Goal: Information Seeking & Learning: Find specific fact

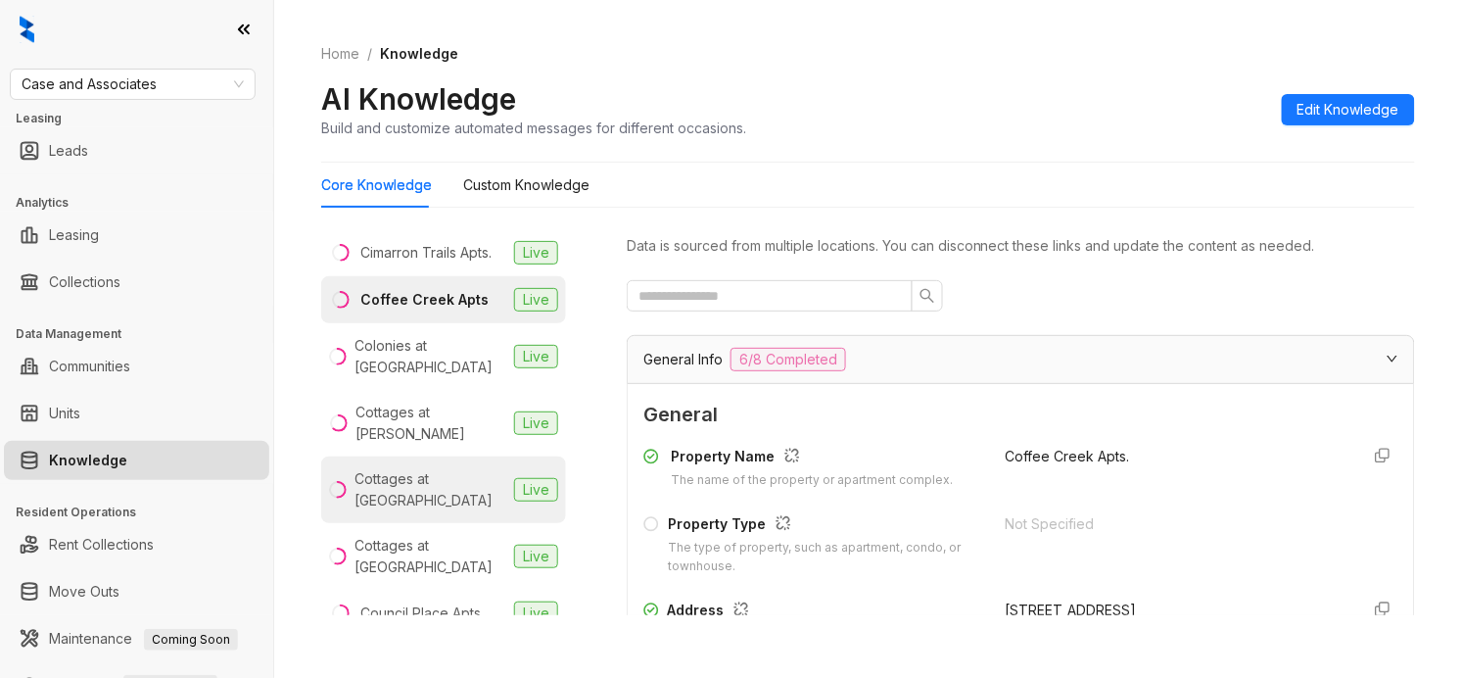
scroll to position [857, 0]
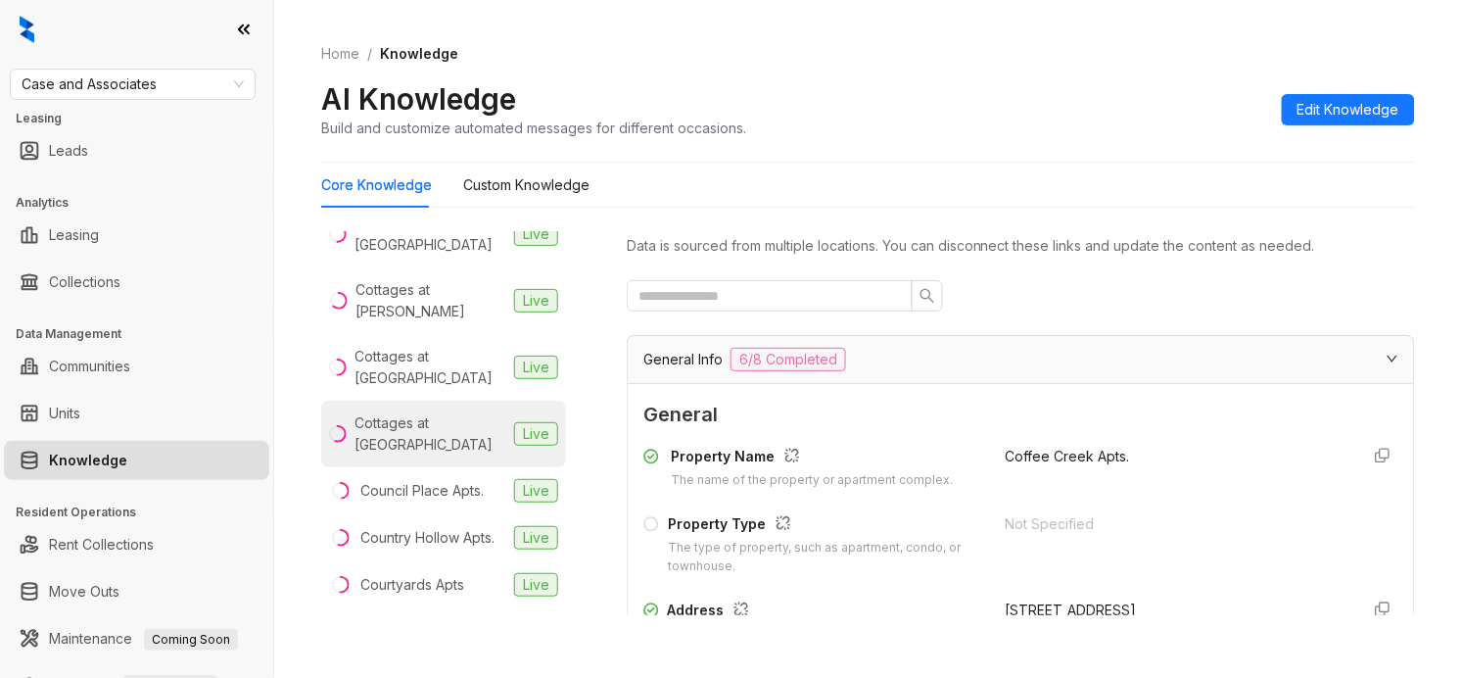
click at [439, 455] on div "Cottages at [GEOGRAPHIC_DATA]" at bounding box center [431, 433] width 152 height 43
click at [953, 70] on div "Home / Knowledge AI Knowledge Build and customize automated messages for differ…" at bounding box center [868, 91] width 1094 height 143
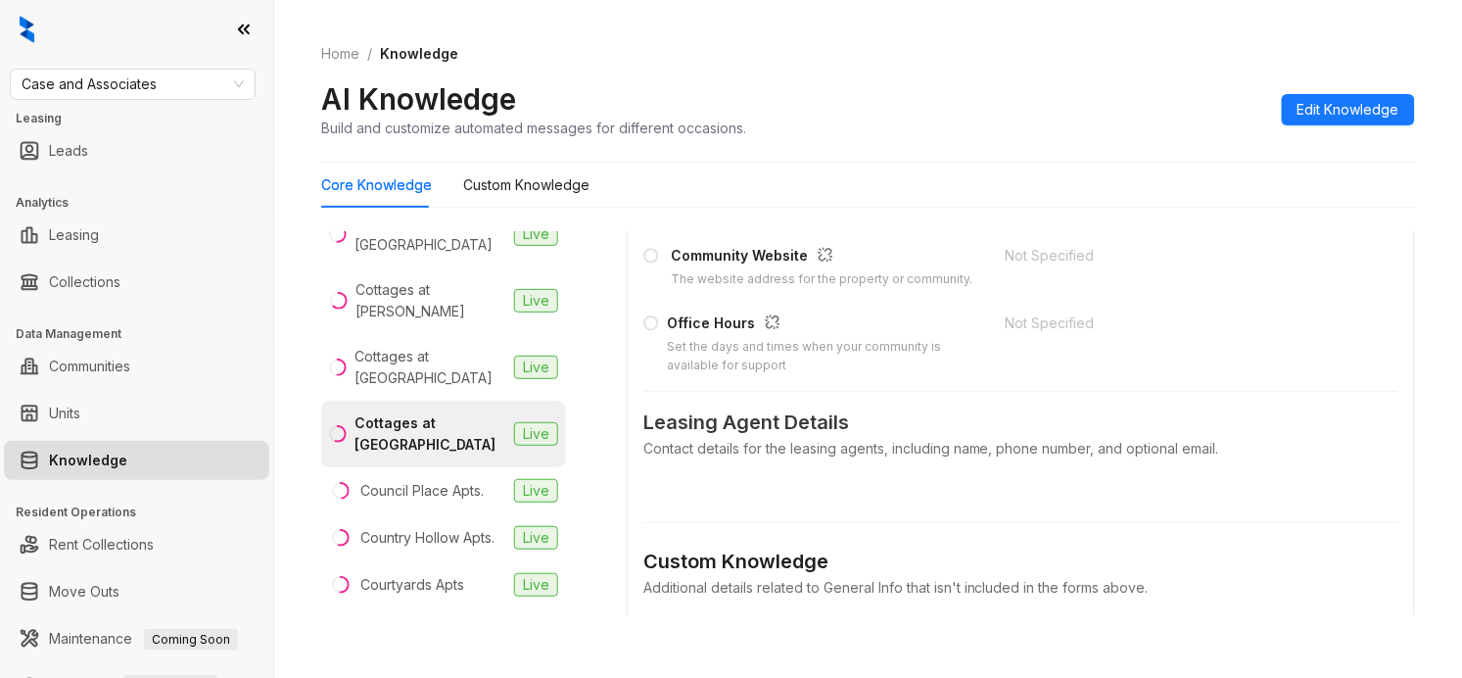
scroll to position [1224, 0]
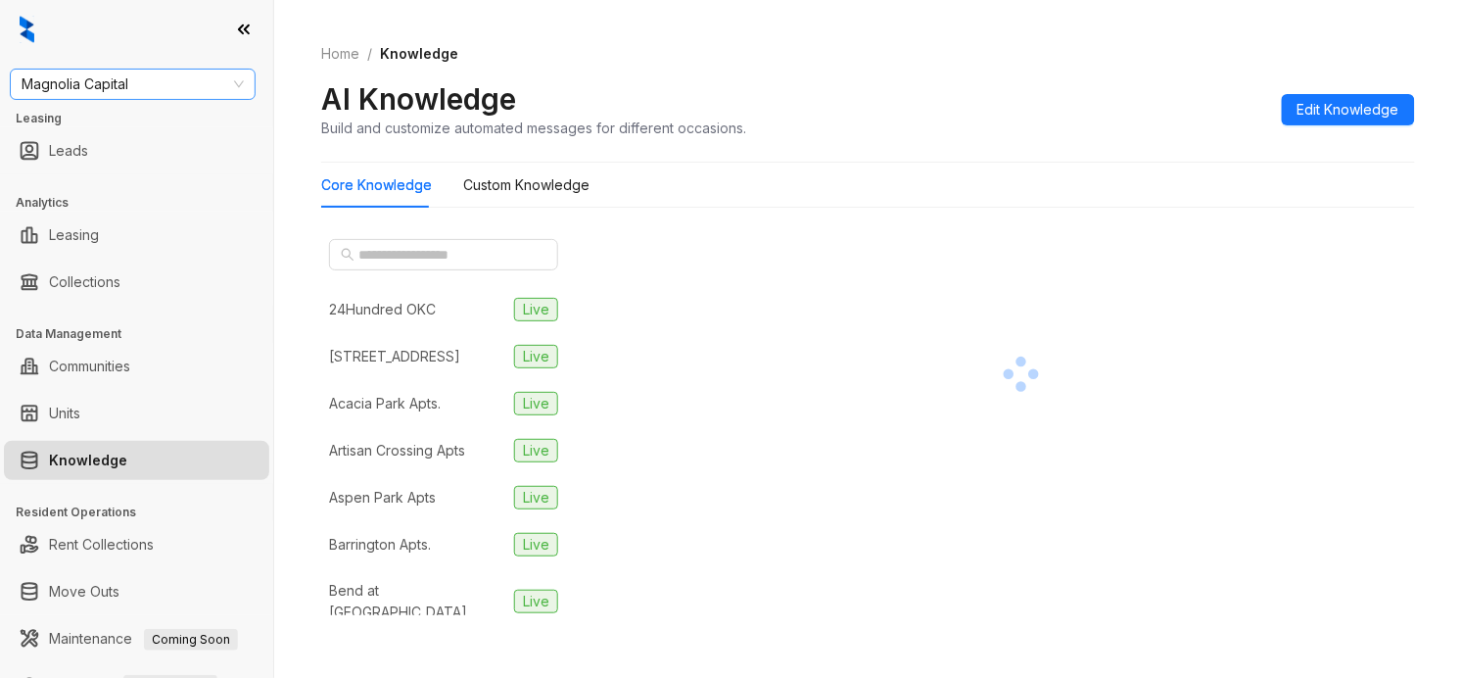
click at [226, 89] on span "Magnolia Capital" at bounding box center [133, 84] width 222 height 29
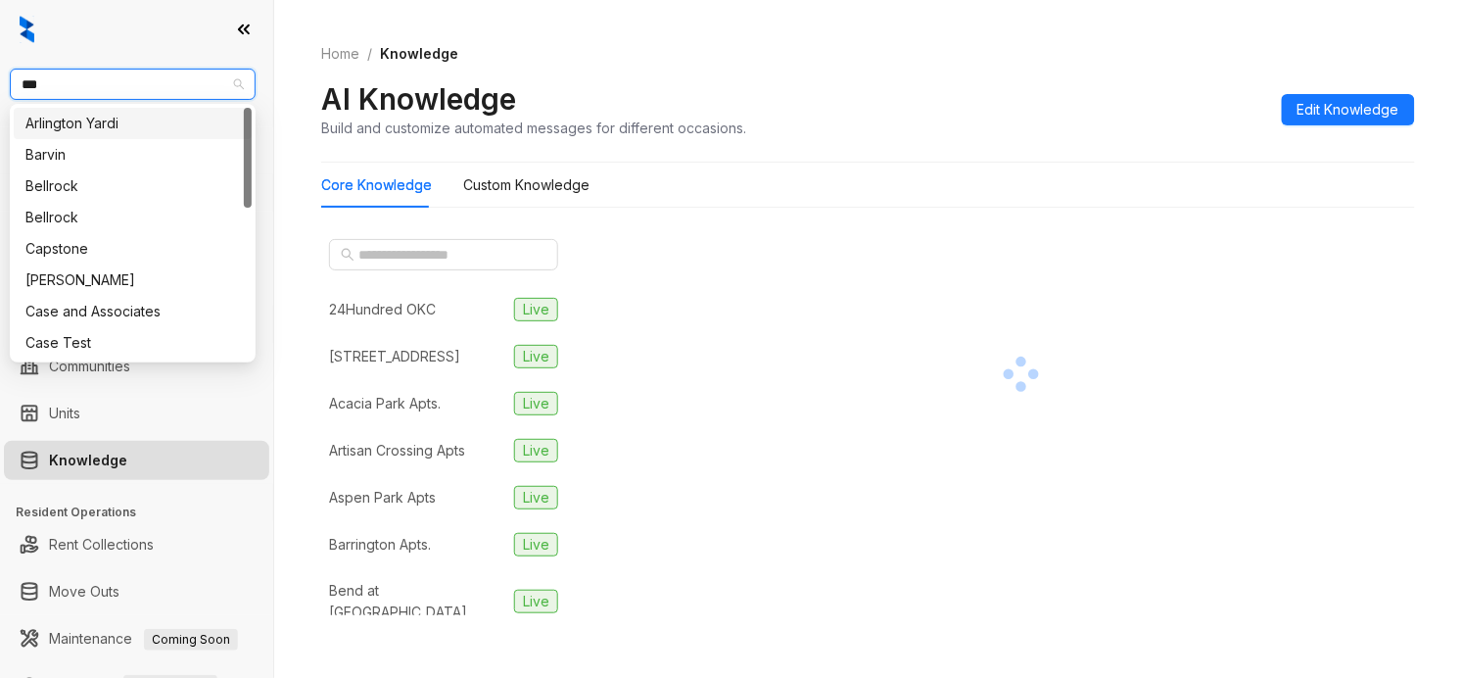
type input "****"
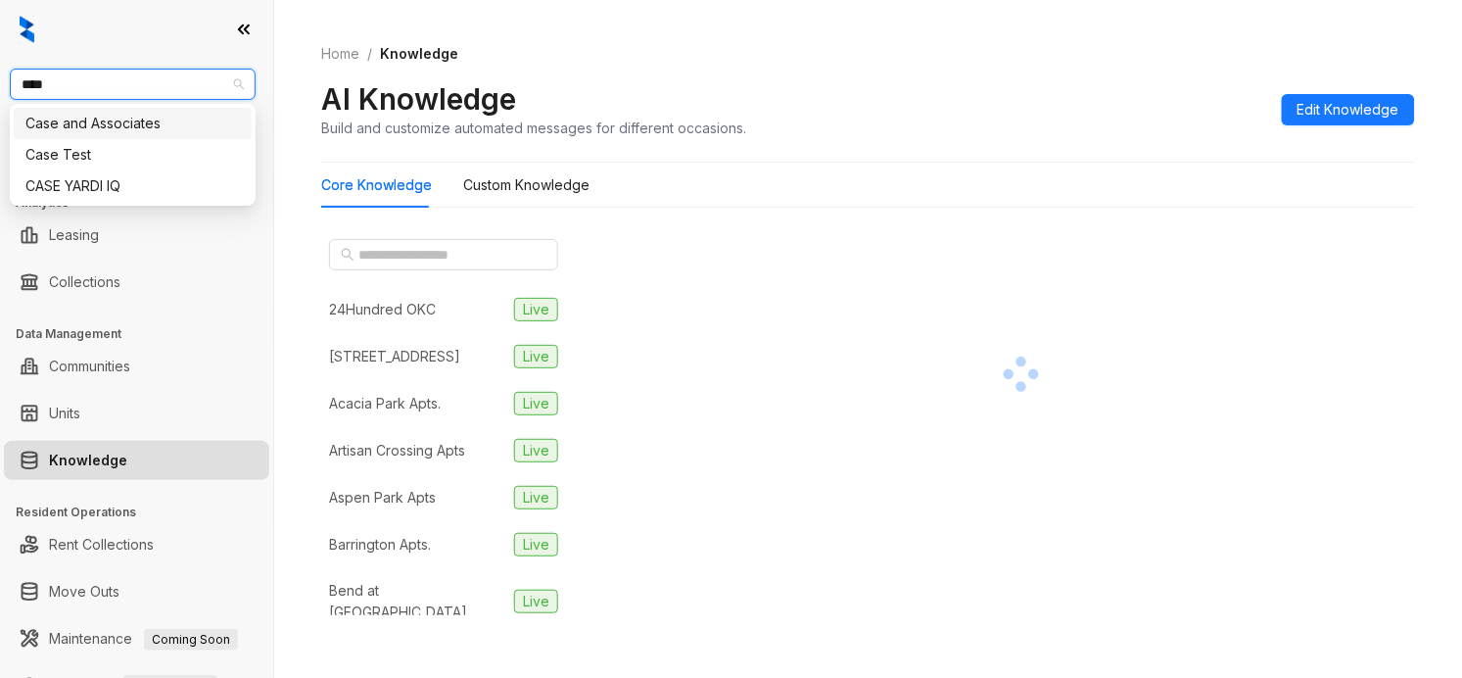
click at [165, 113] on div "Case and Associates" at bounding box center [132, 124] width 214 height 22
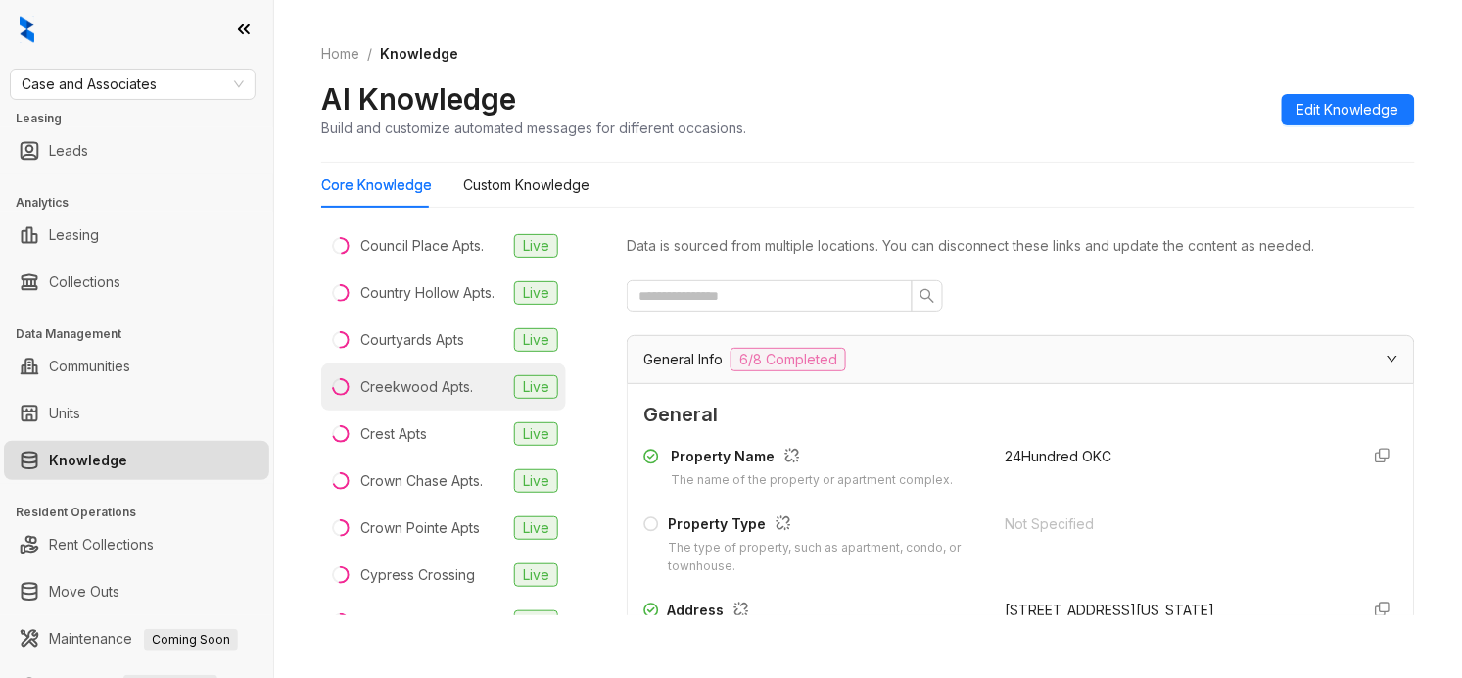
scroll to position [979, 0]
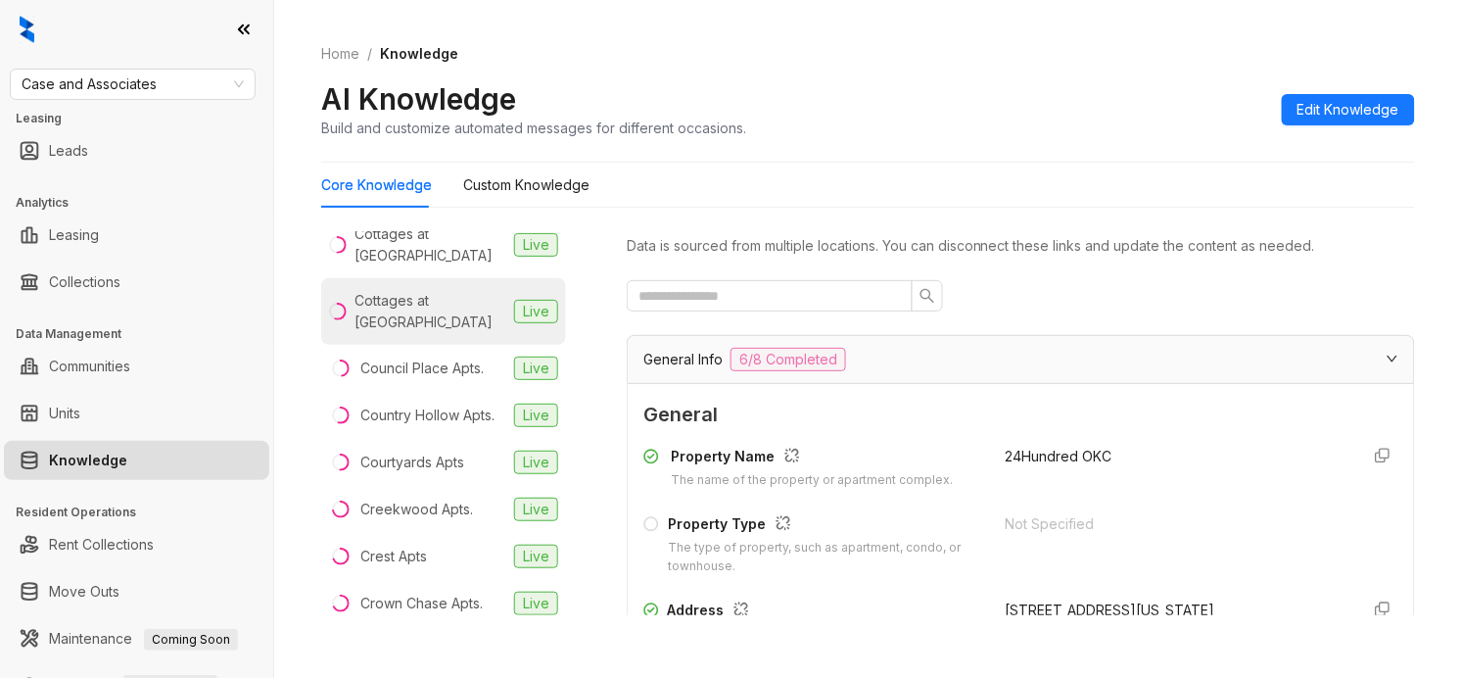
click at [436, 333] on div "Cottages at [GEOGRAPHIC_DATA]" at bounding box center [431, 311] width 152 height 43
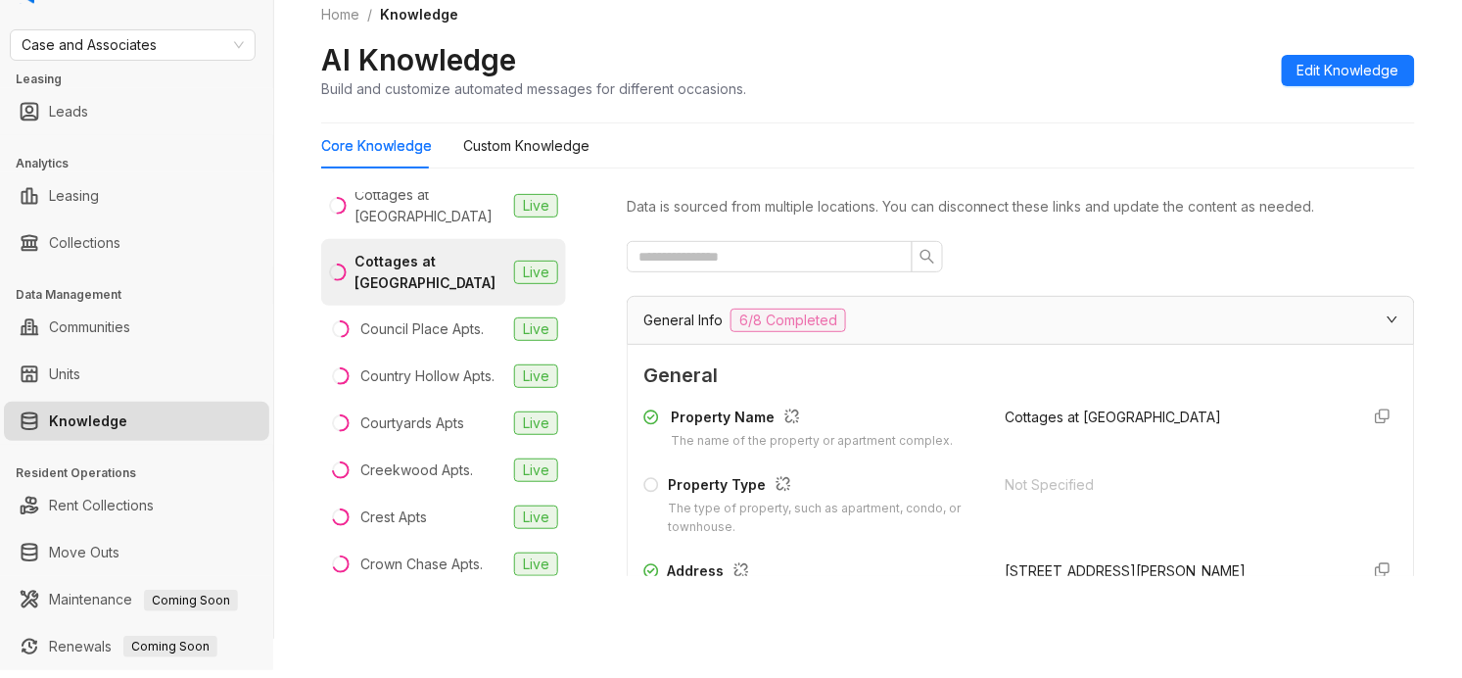
scroll to position [122, 0]
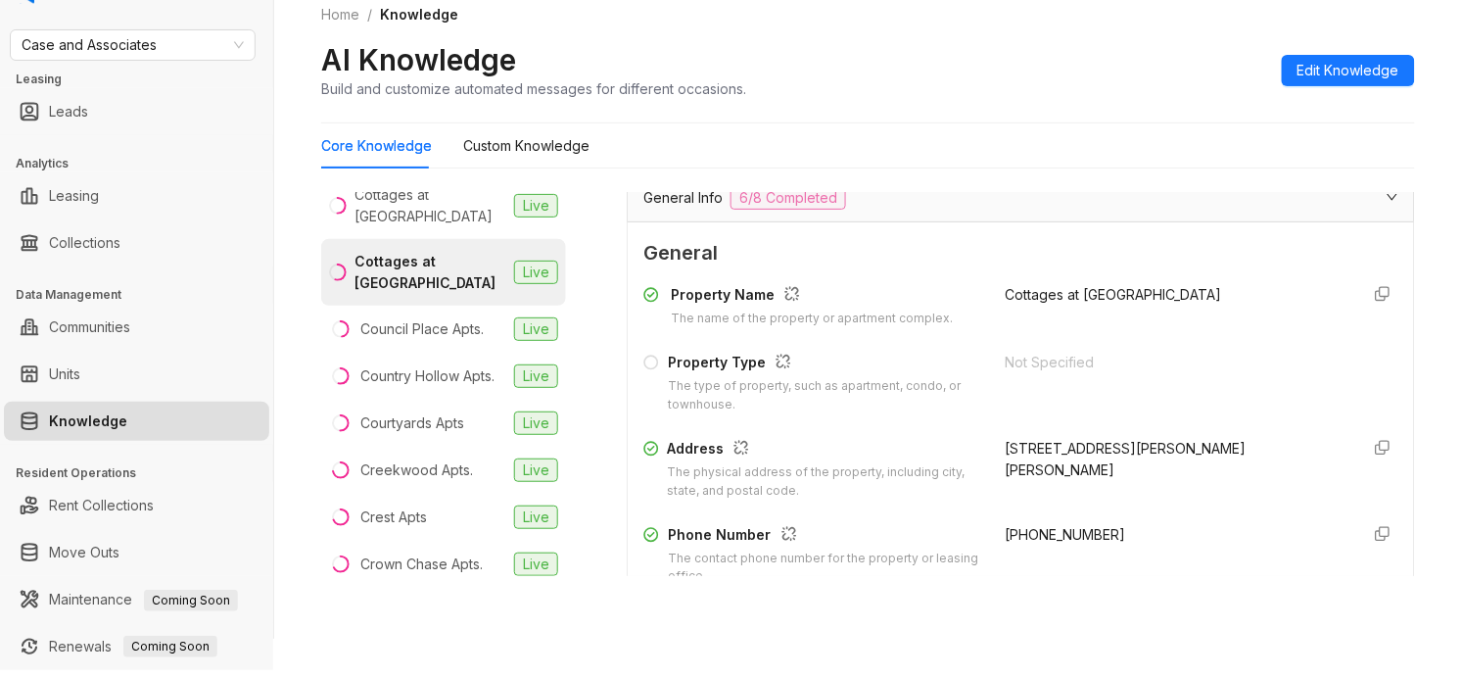
click at [1019, 449] on div "8748 N Mingo Rd, Owasso, OK, 74055" at bounding box center [1174, 459] width 338 height 43
drag, startPoint x: 1019, startPoint y: 449, endPoint x: 1104, endPoint y: 447, distance: 84.2
click at [1104, 444] on div "8748 N Mingo Rd, Owasso, OK, 74055" at bounding box center [1174, 459] width 338 height 43
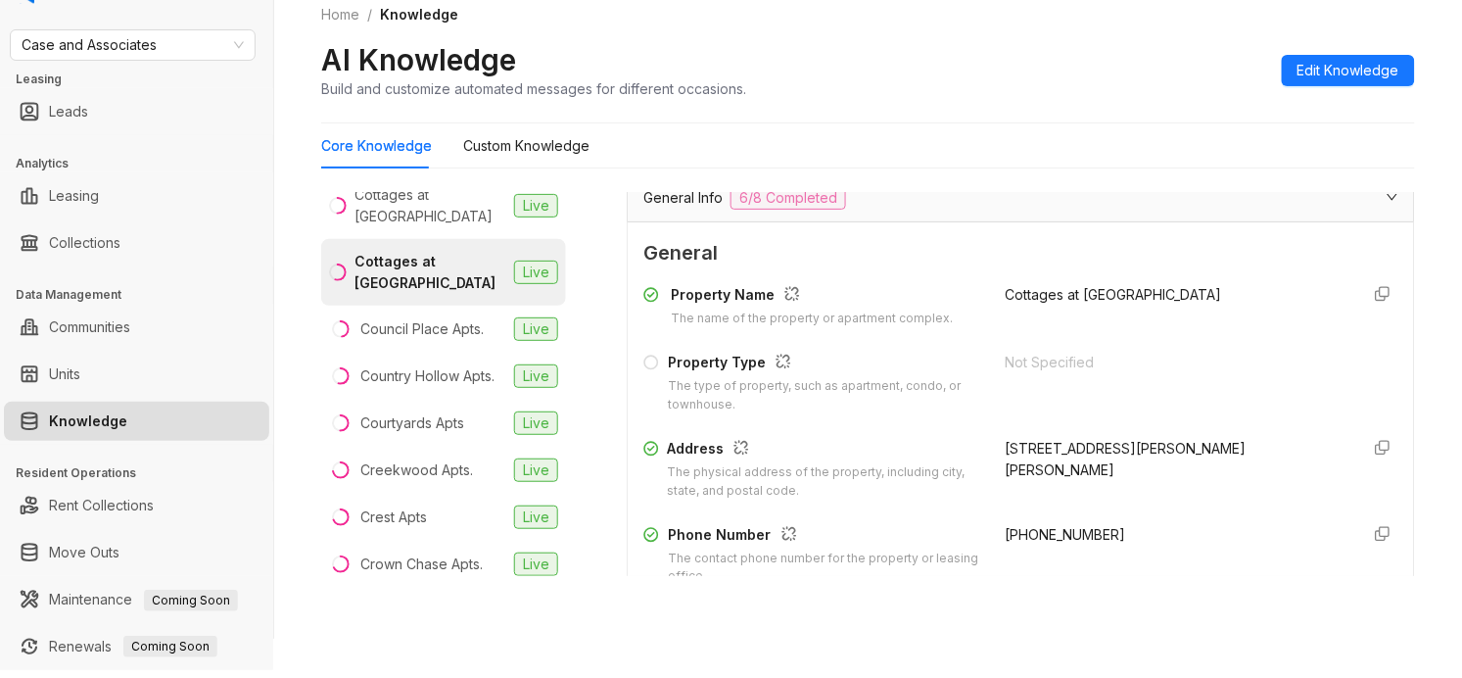
click at [1035, 539] on span "+19189284300" at bounding box center [1065, 534] width 120 height 17
copy div "+19189284300"
click at [1026, 443] on div "8748 N Mingo Rd, Owasso, OK, 74055" at bounding box center [1174, 459] width 338 height 43
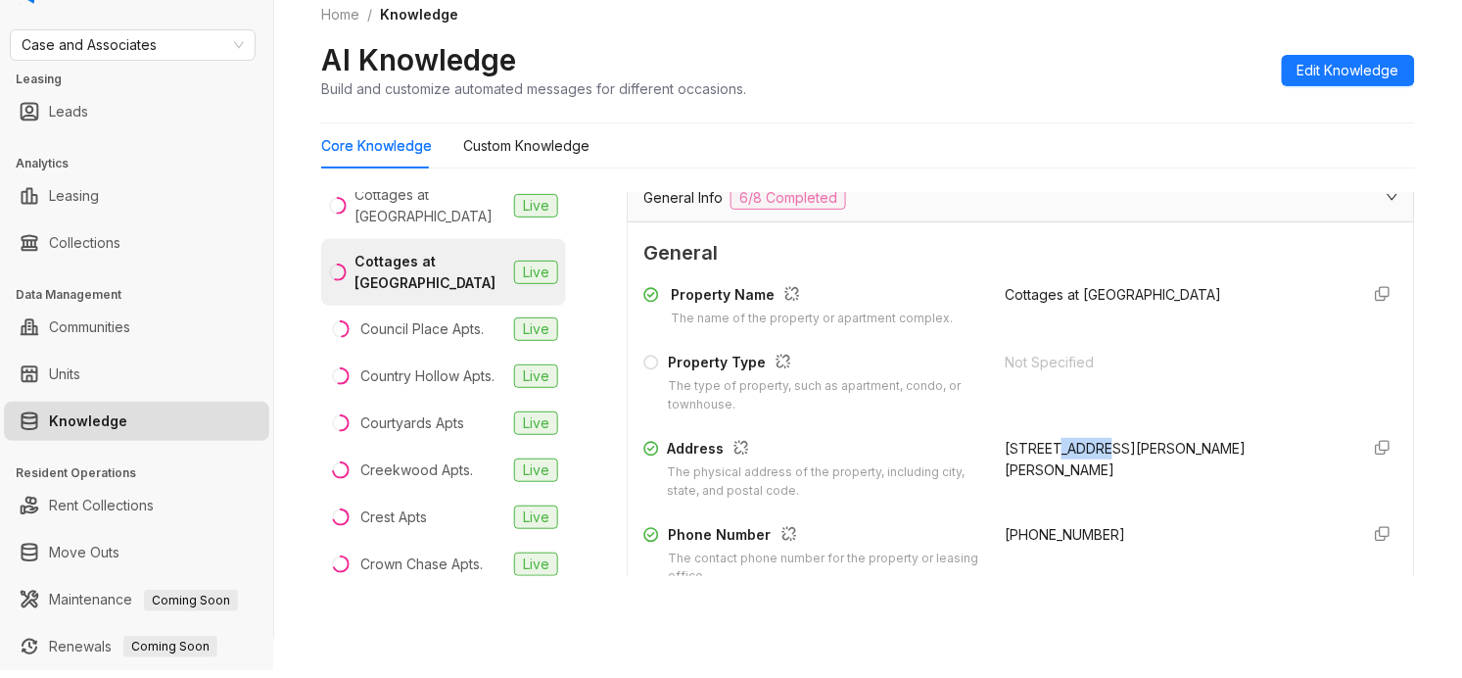
click at [1026, 443] on div "8748 N Mingo Rd, Owasso, OK, 74055" at bounding box center [1174, 459] width 338 height 43
copy div "8748 N Mingo Rd, Owasso, OK, 74055"
click at [478, 387] on div "Country Hollow Apts." at bounding box center [427, 376] width 134 height 22
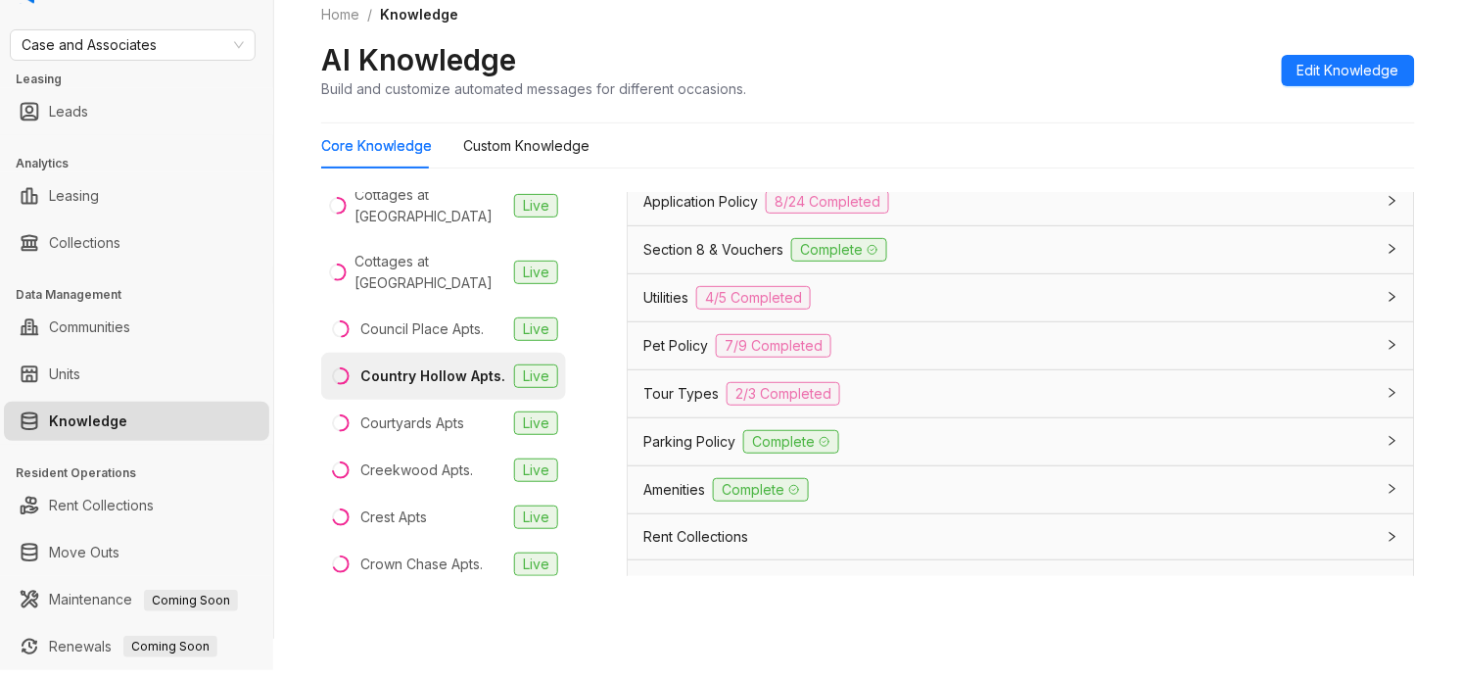
scroll to position [1539, 0]
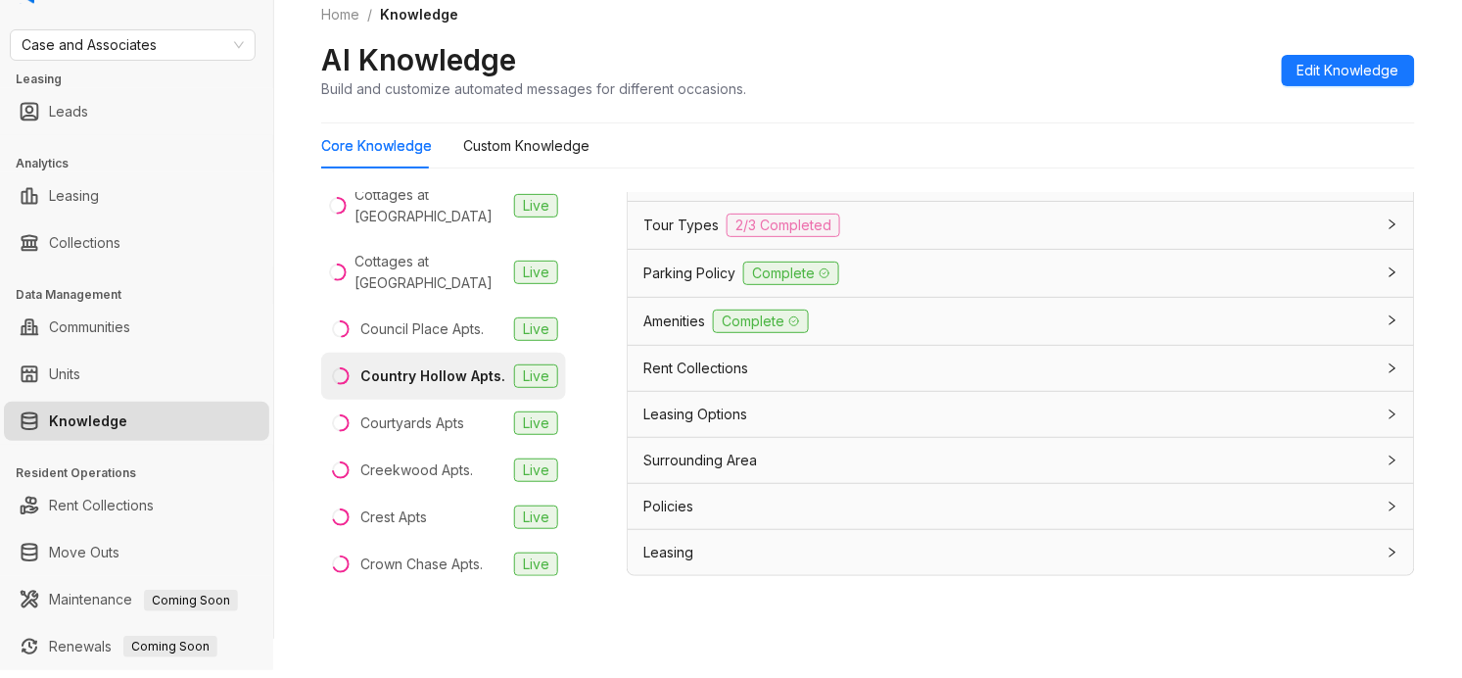
click at [767, 358] on div "Rent Collections" at bounding box center [1009, 368] width 732 height 22
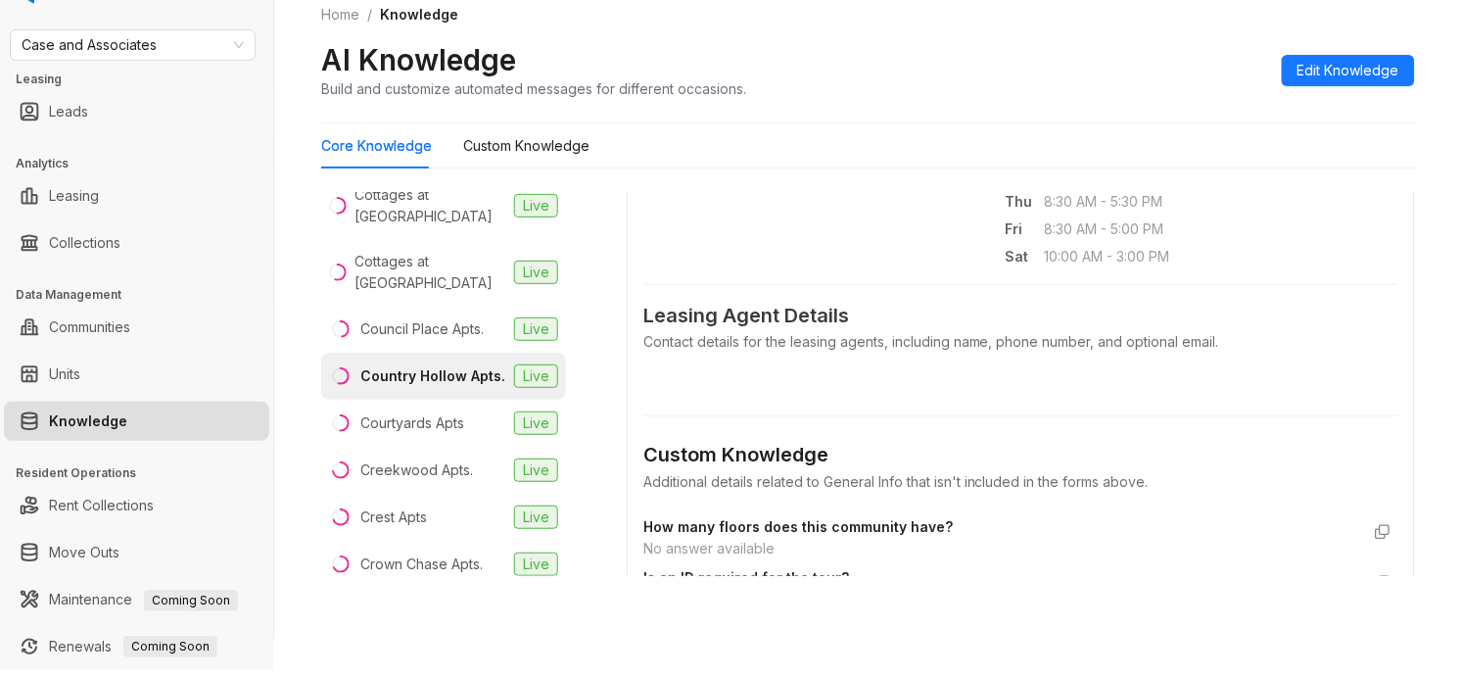
scroll to position [0, 0]
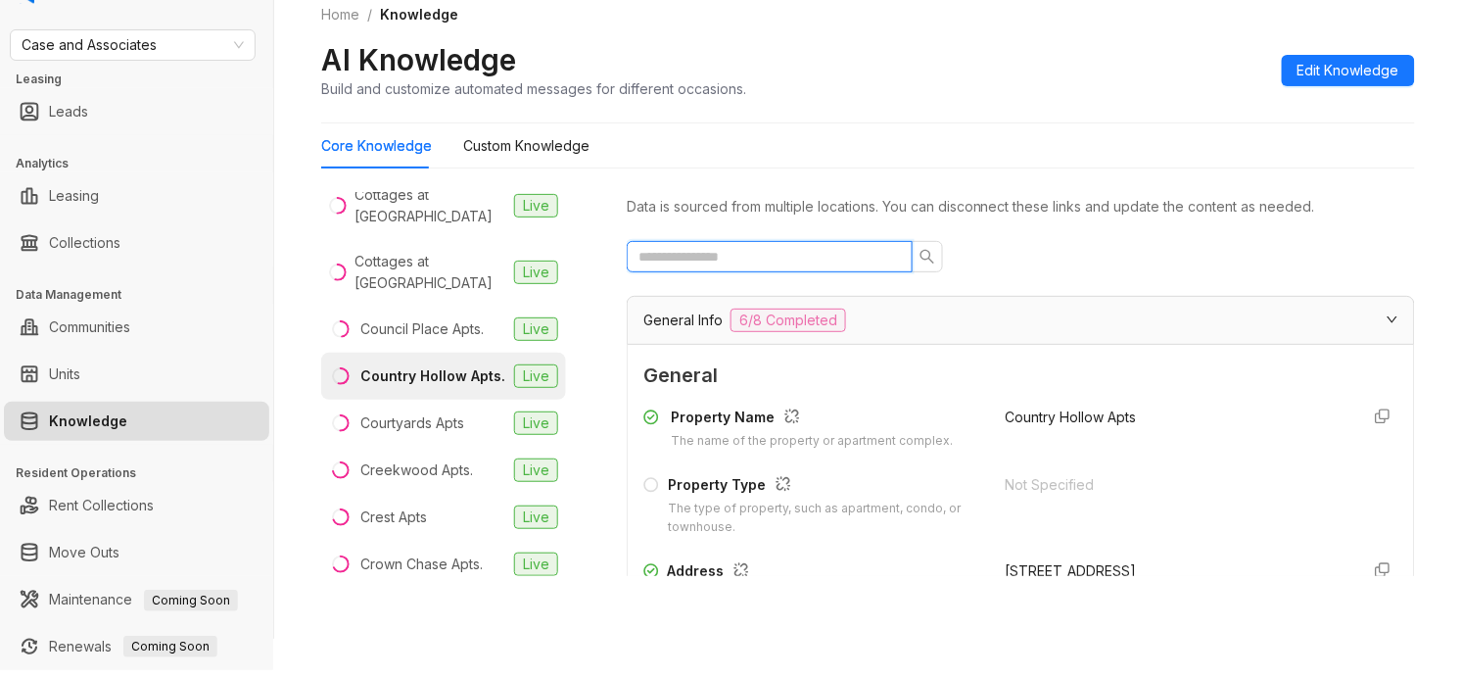
click at [785, 260] on input "text" at bounding box center [761, 257] width 247 height 22
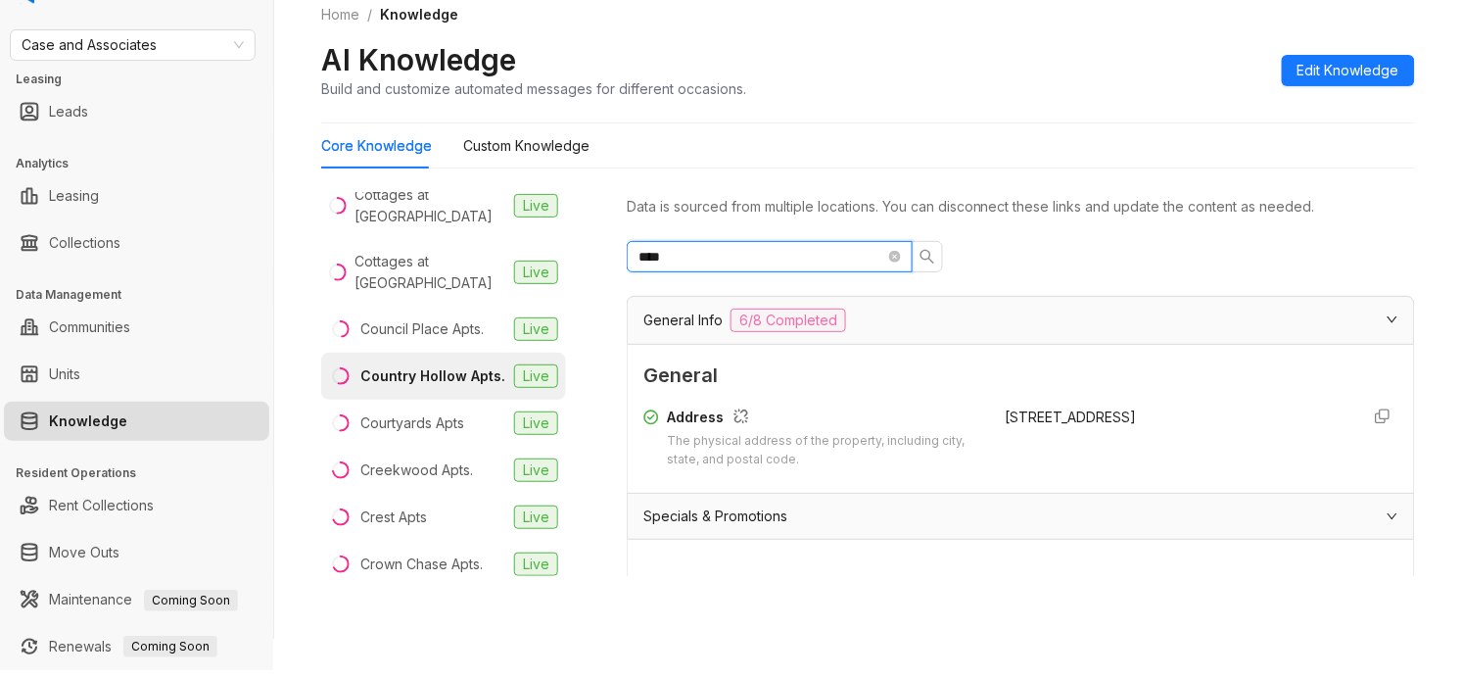
type input "*****"
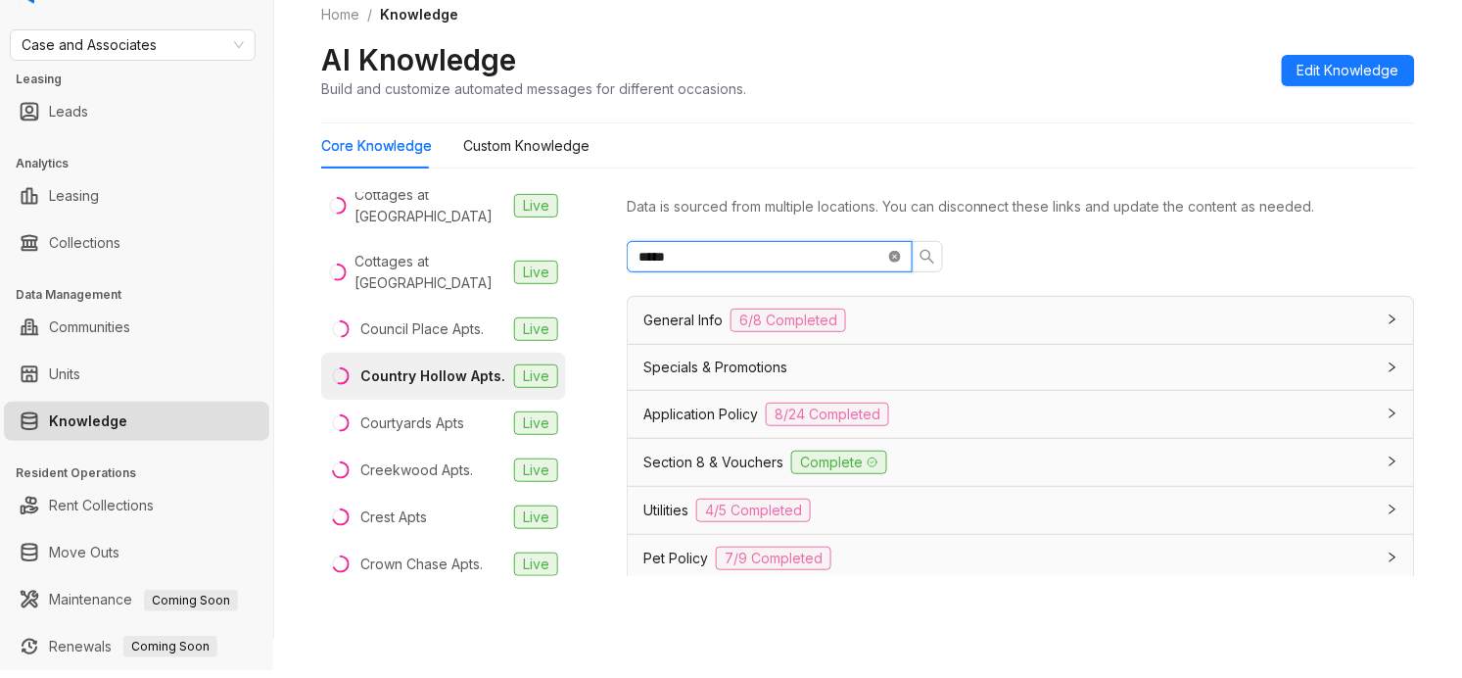
click at [892, 252] on icon "close-circle" at bounding box center [895, 257] width 12 height 12
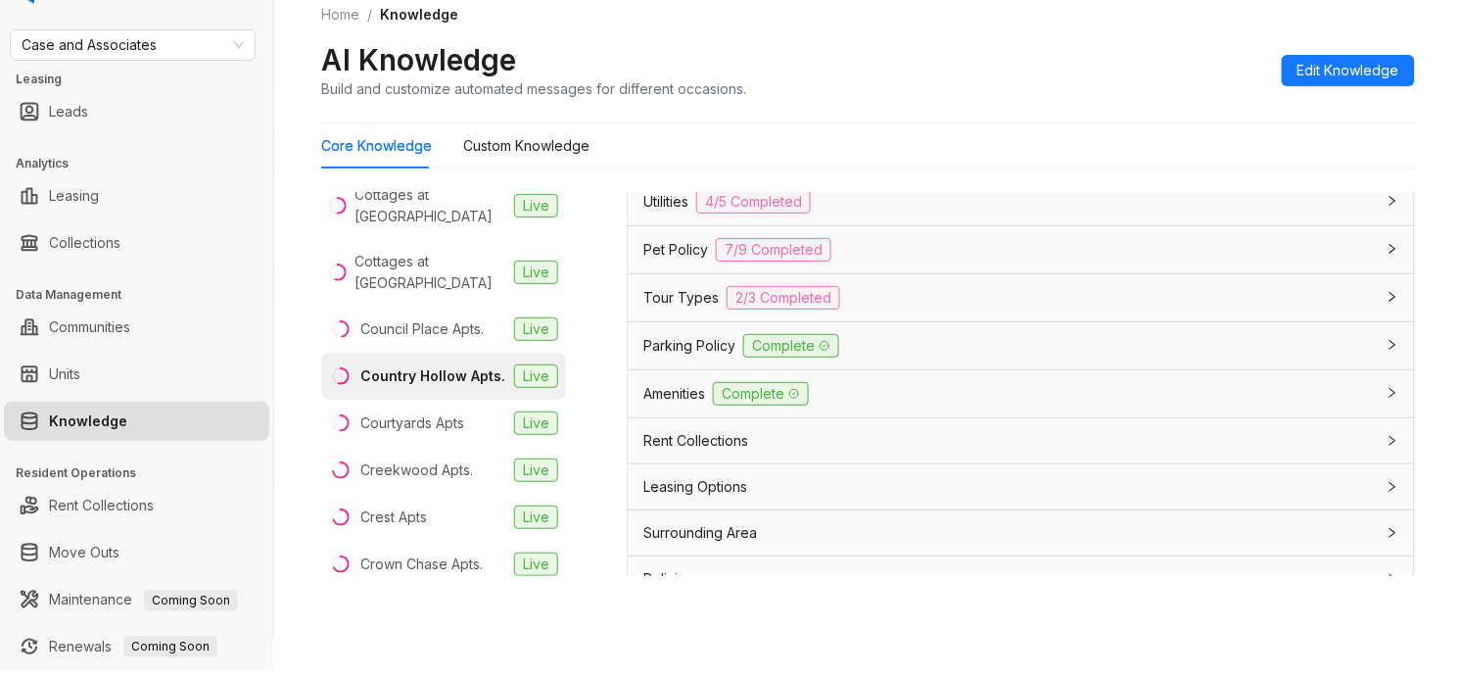
scroll to position [1539, 0]
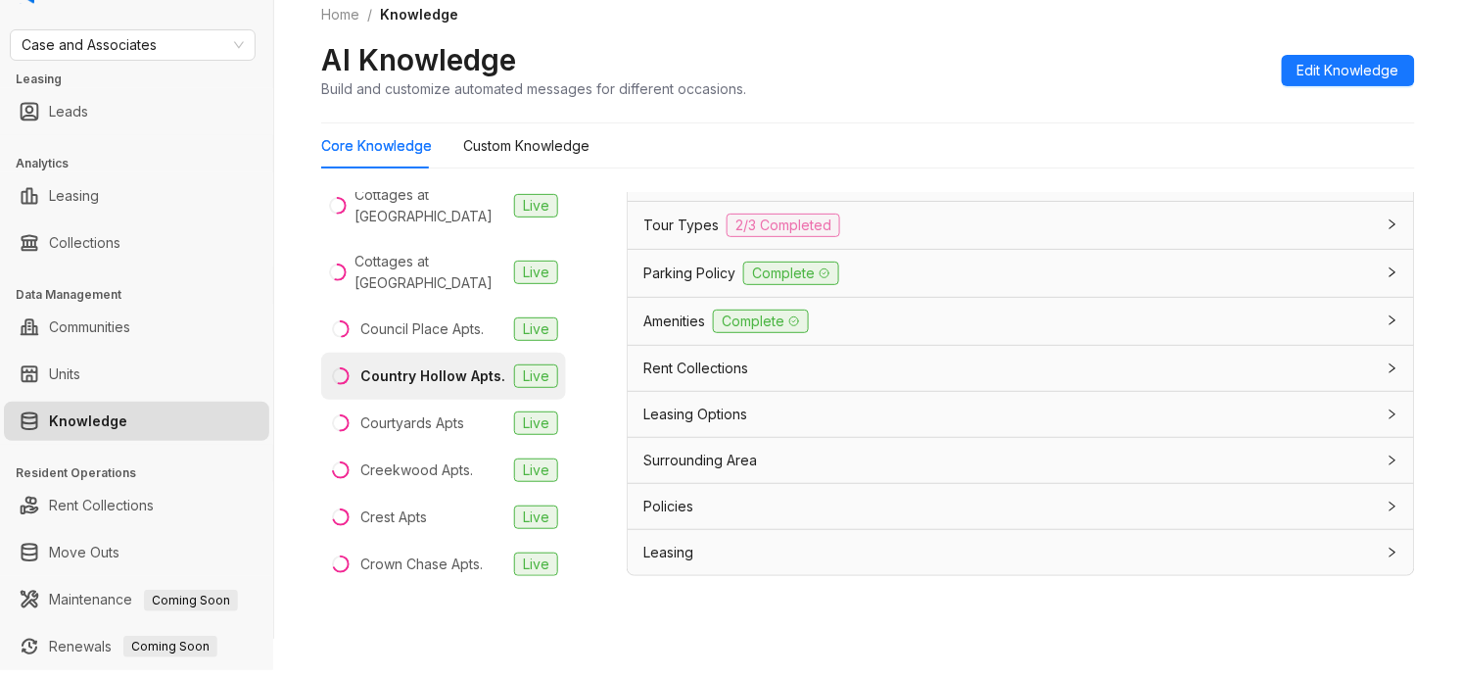
click at [813, 372] on div "Rent Collections" at bounding box center [1009, 368] width 732 height 22
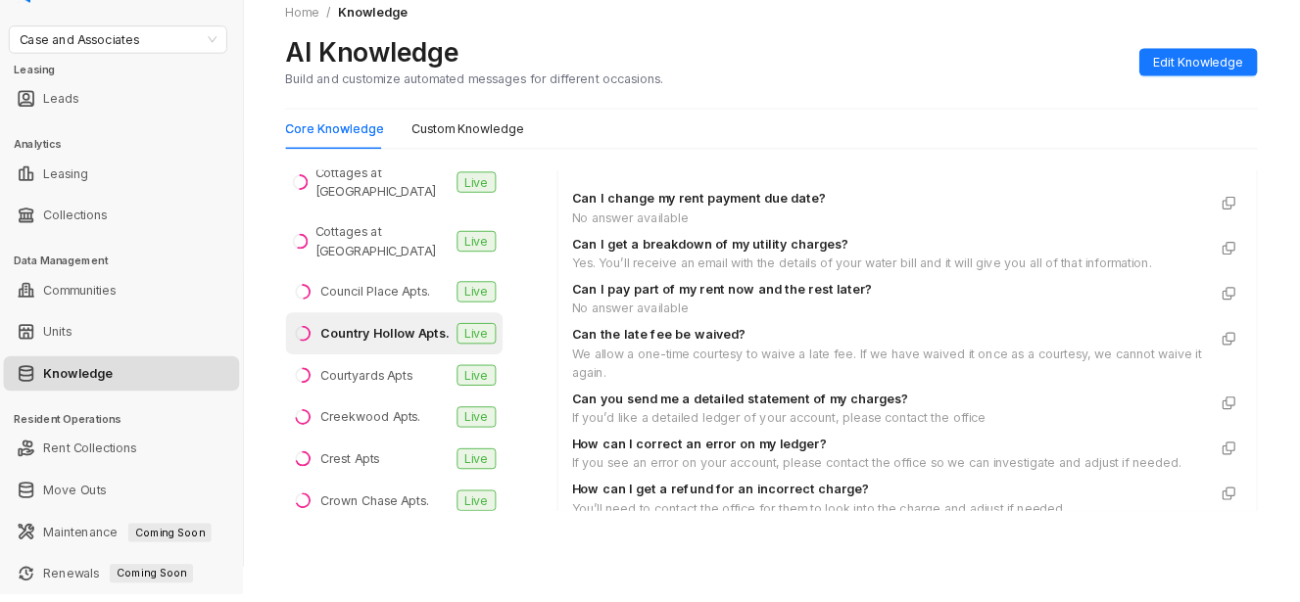
scroll to position [1784, 0]
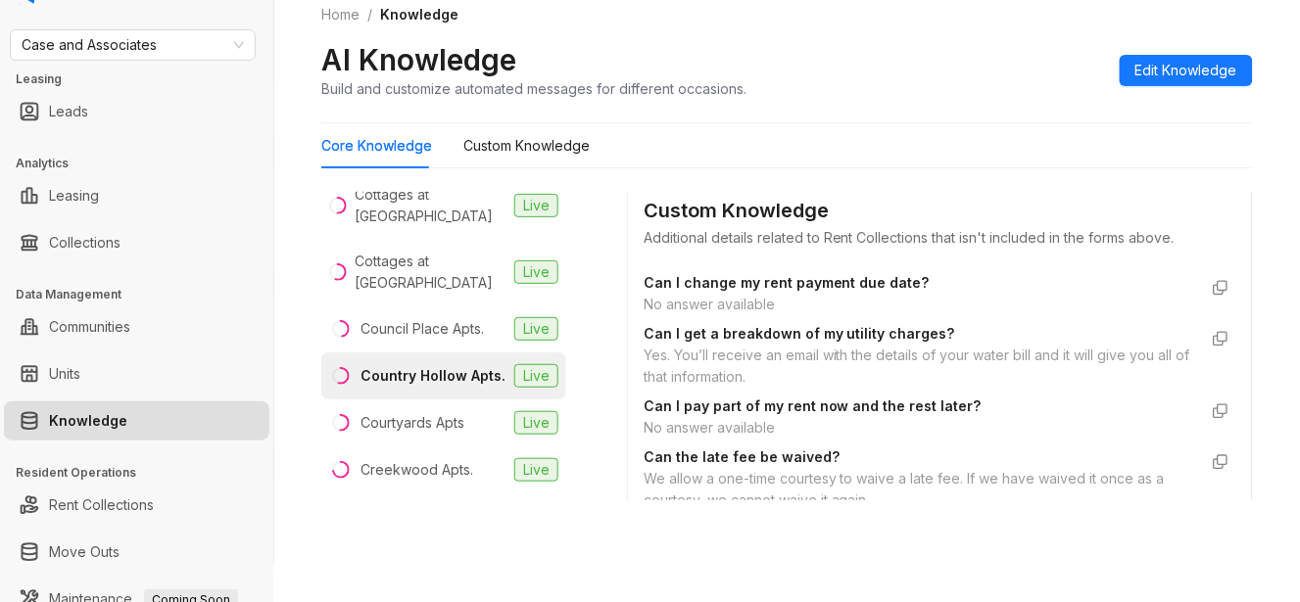
drag, startPoint x: 1379, startPoint y: 3, endPoint x: 827, endPoint y: 61, distance: 555.3
click at [827, 61] on div "AI Knowledge Build and customize automated messages for different occasions. Ed…" at bounding box center [786, 70] width 931 height 58
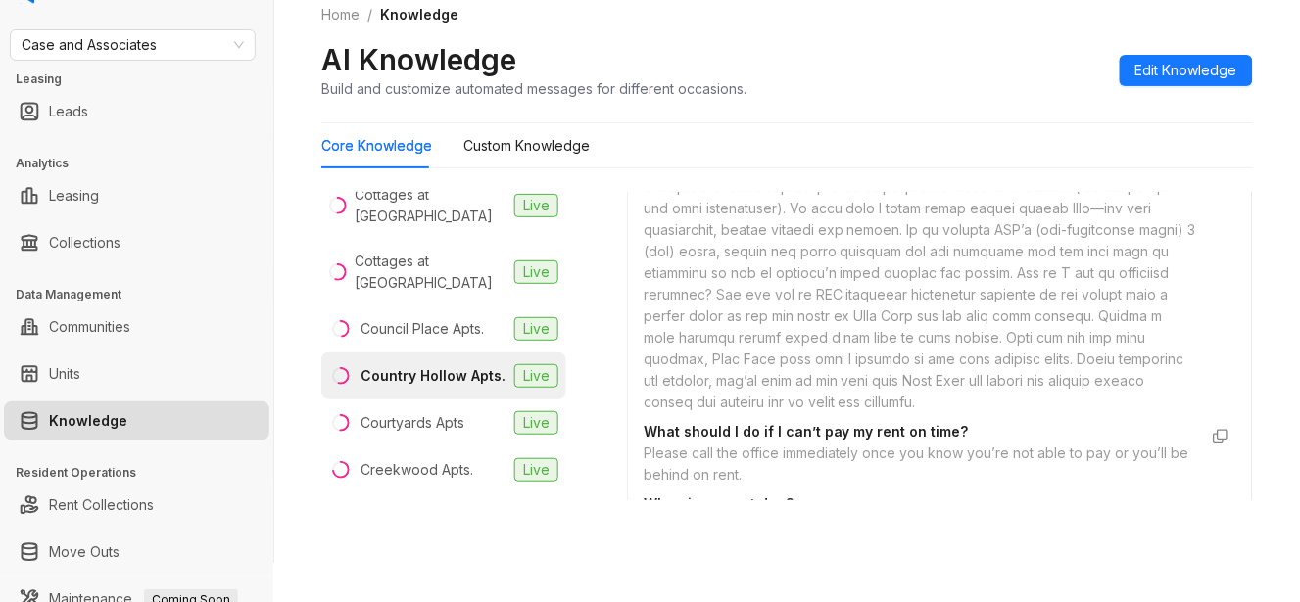
scroll to position [3634, 0]
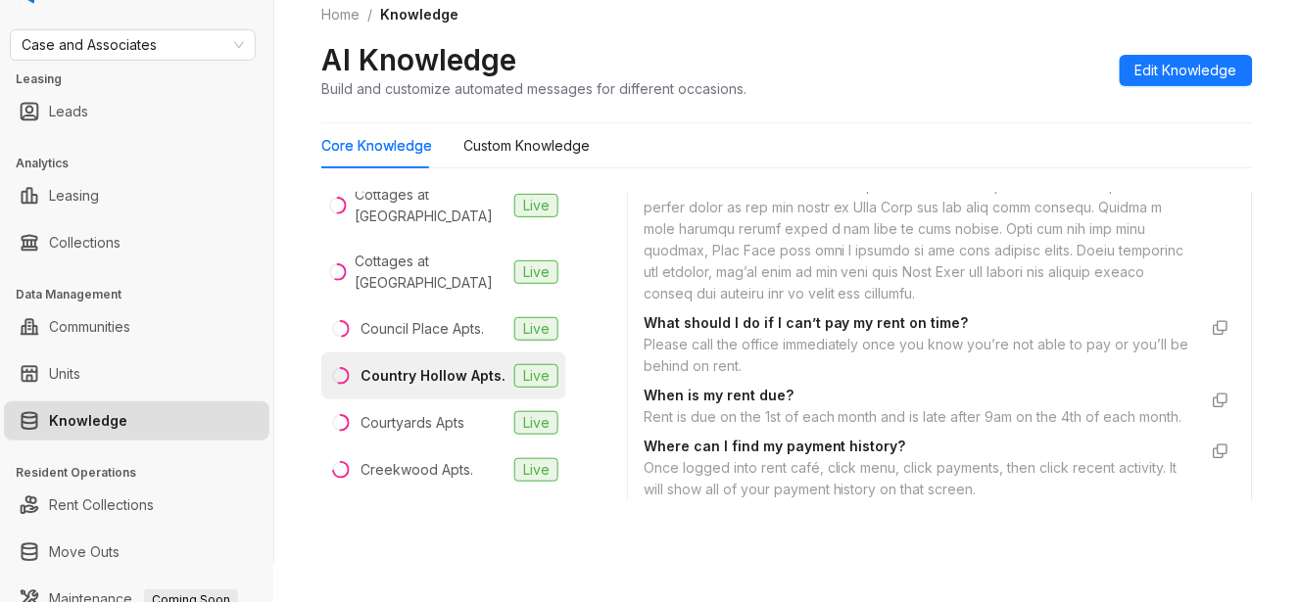
click at [1068, 305] on div at bounding box center [919, 164] width 553 height 280
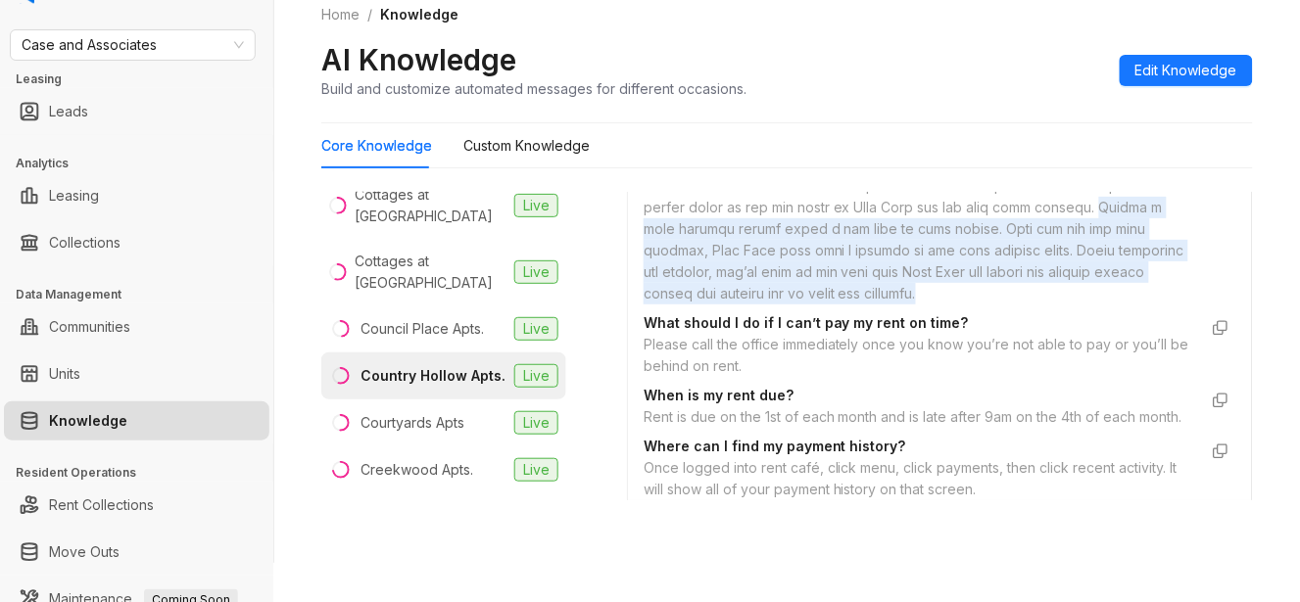
drag, startPoint x: 1068, startPoint y: 334, endPoint x: 1074, endPoint y: 426, distance: 92.2
click at [1074, 305] on div at bounding box center [919, 164] width 553 height 280
copy div "Adding a bank account online takes a few days to take effect. Once you add the …"
